Goal: Use online tool/utility: Use online tool/utility

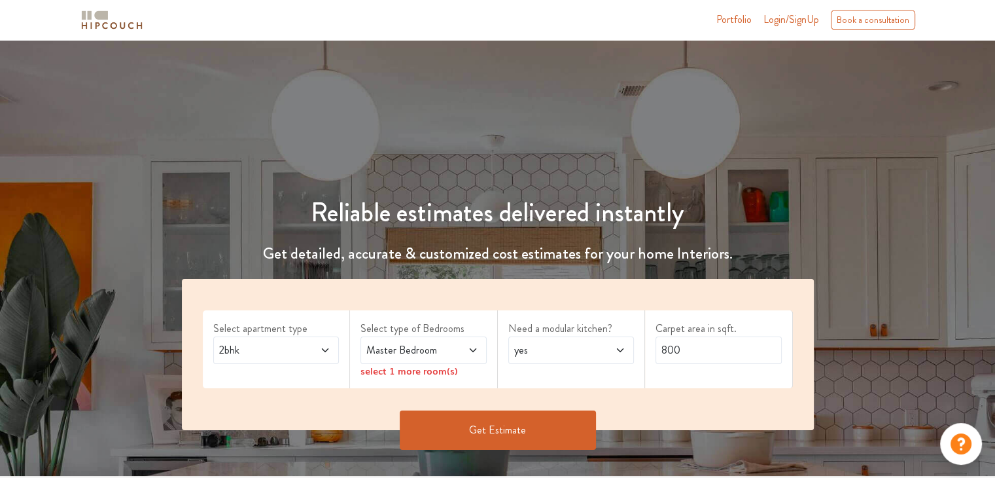
click at [328, 349] on icon at bounding box center [325, 350] width 10 height 10
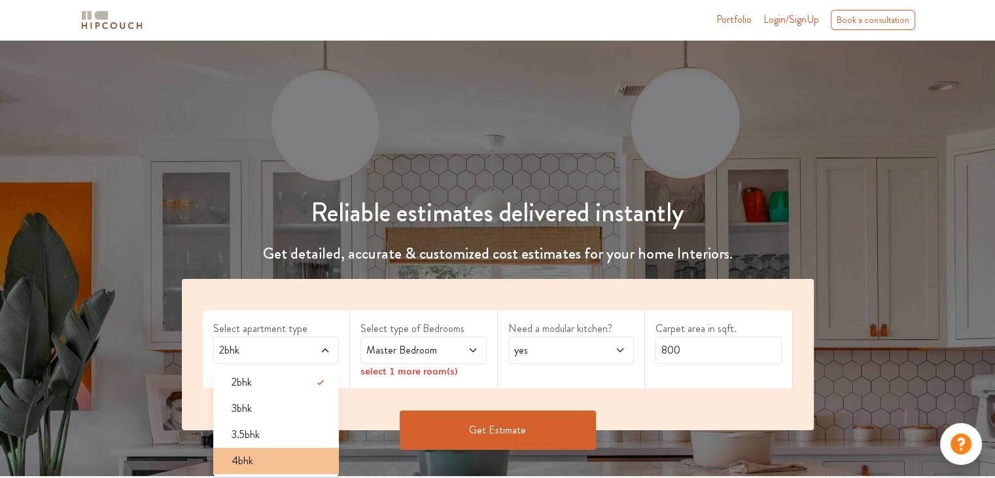
click at [253, 461] on div "4bhk" at bounding box center [280, 461] width 118 height 16
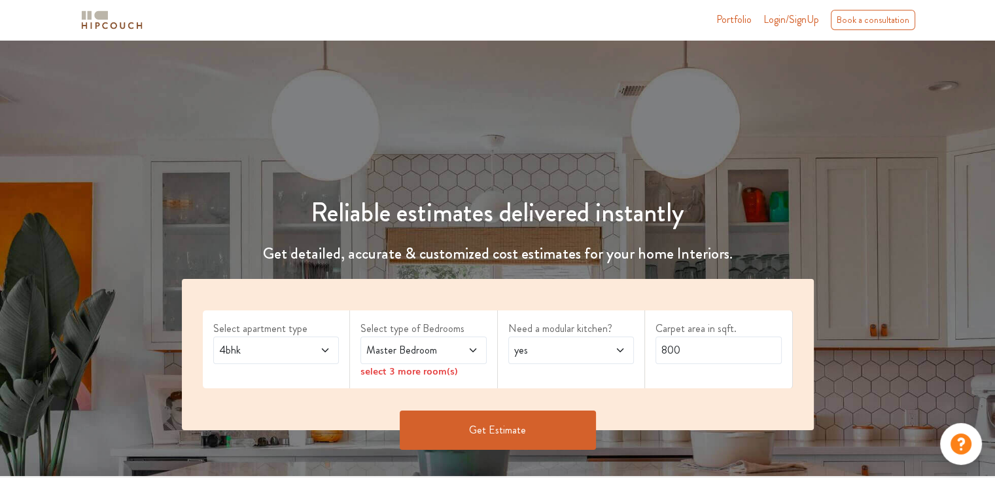
click at [474, 352] on icon at bounding box center [473, 350] width 10 height 10
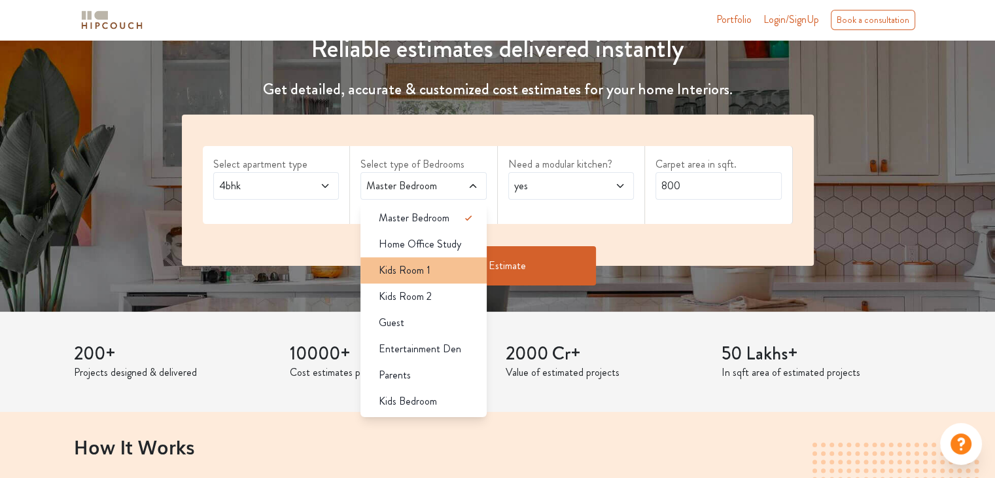
scroll to position [196, 0]
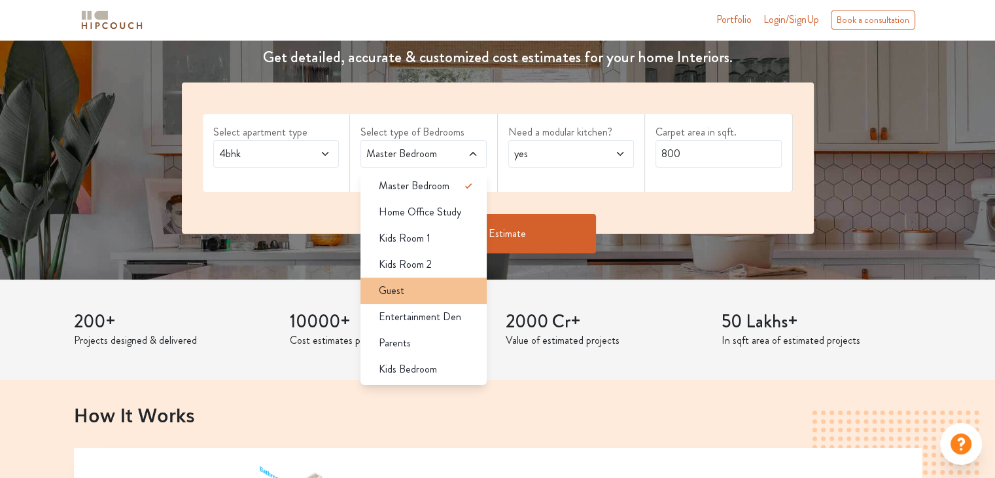
click at [428, 292] on div "Guest" at bounding box center [427, 291] width 118 height 16
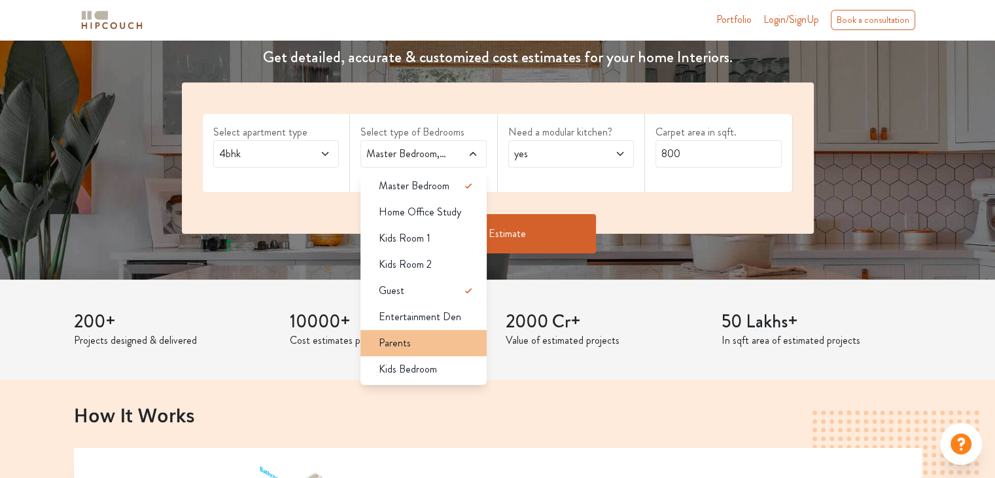
click at [410, 340] on div "Parents" at bounding box center [427, 343] width 118 height 16
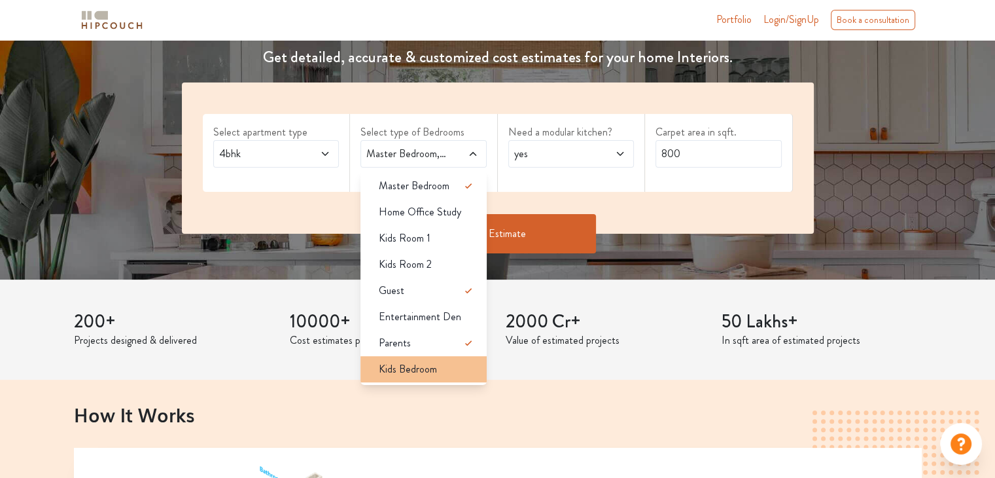
click at [410, 364] on span "Kids Bedroom" at bounding box center [408, 369] width 58 height 16
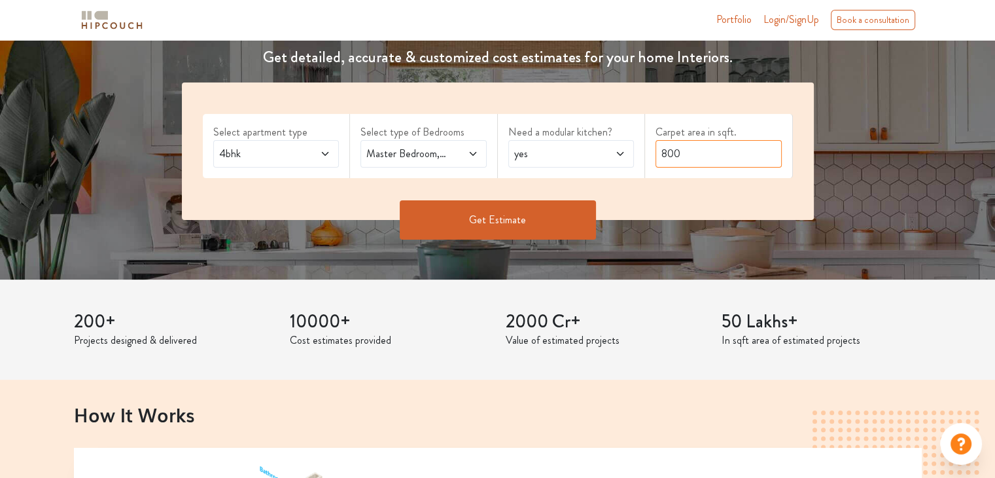
drag, startPoint x: 652, startPoint y: 155, endPoint x: 592, endPoint y: 158, distance: 59.6
click at [592, 158] on div "Select apartment type 4bhk Select type of Bedrooms Master Bedroom,Guest,Parents…" at bounding box center [498, 150] width 632 height 137
type input "1650"
click at [538, 214] on button "Get Estimate" at bounding box center [498, 219] width 196 height 39
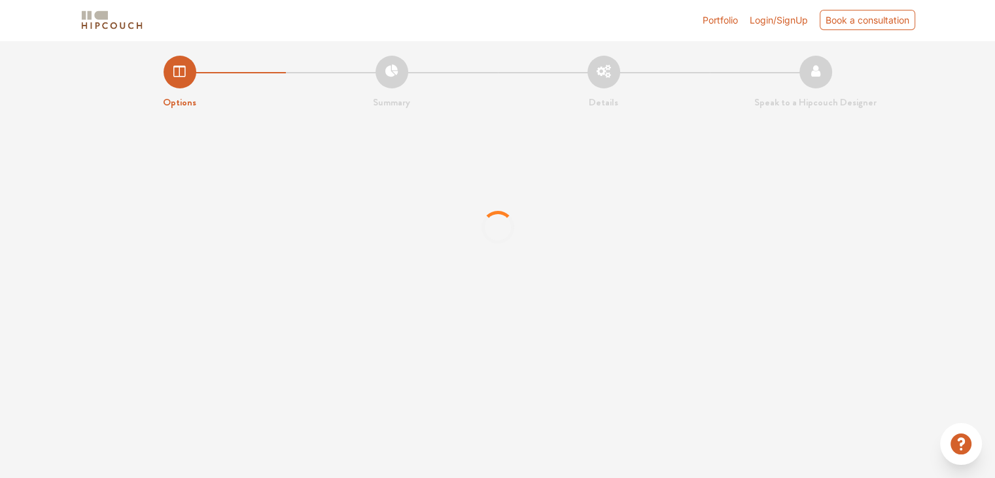
click at [769, 22] on span "Login/SignUp" at bounding box center [779, 19] width 58 height 11
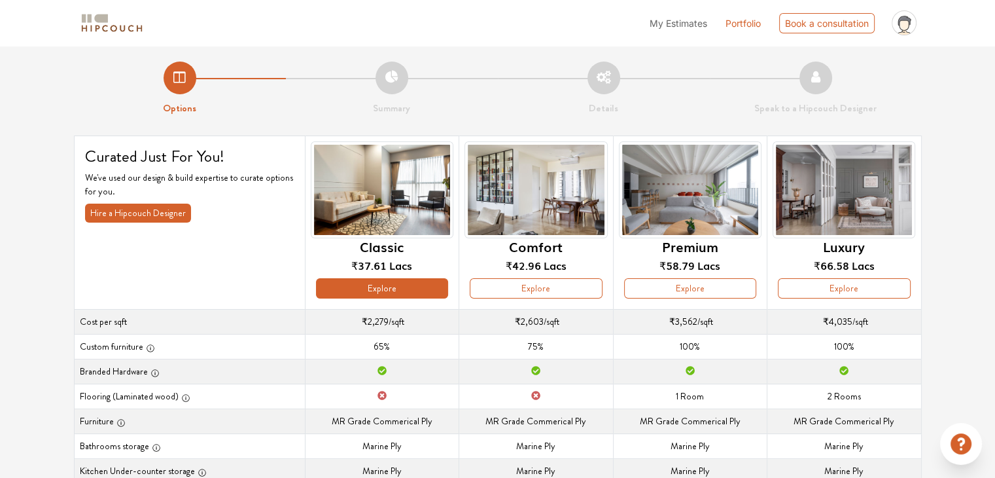
click at [362, 291] on button "Explore" at bounding box center [382, 288] width 132 height 20
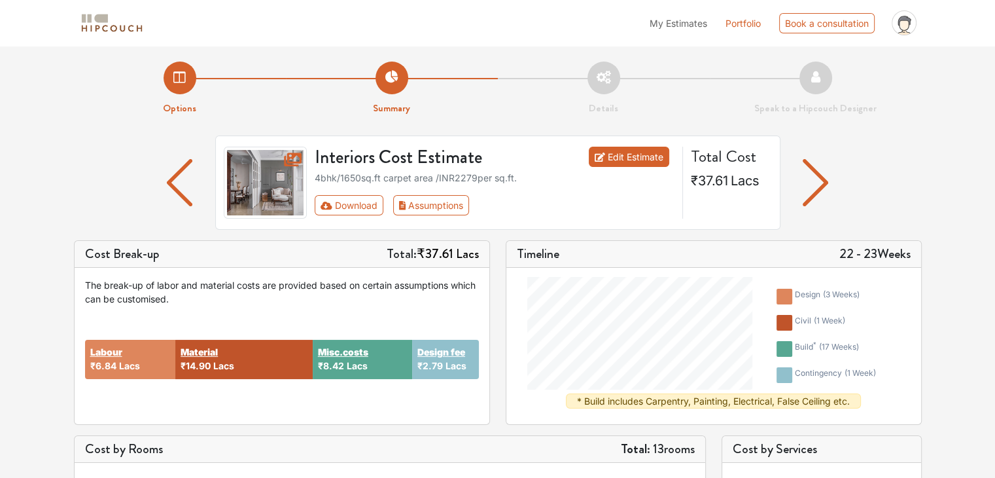
click at [609, 159] on link "Edit Estimate" at bounding box center [629, 157] width 80 height 20
